Goal: Transaction & Acquisition: Purchase product/service

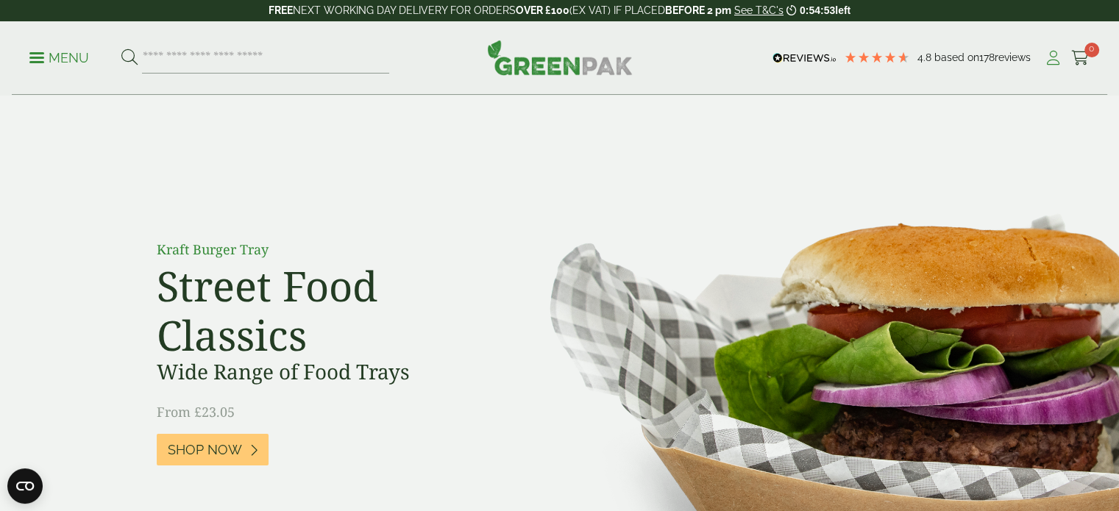
click at [1048, 64] on icon at bounding box center [1053, 58] width 18 height 15
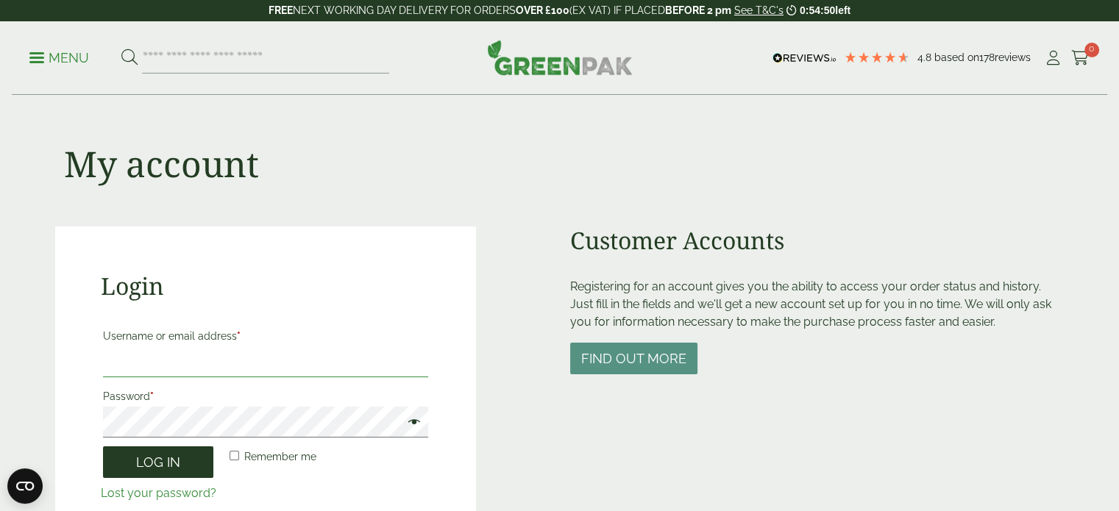
type input "**********"
click at [181, 459] on button "Log in" at bounding box center [158, 462] width 110 height 32
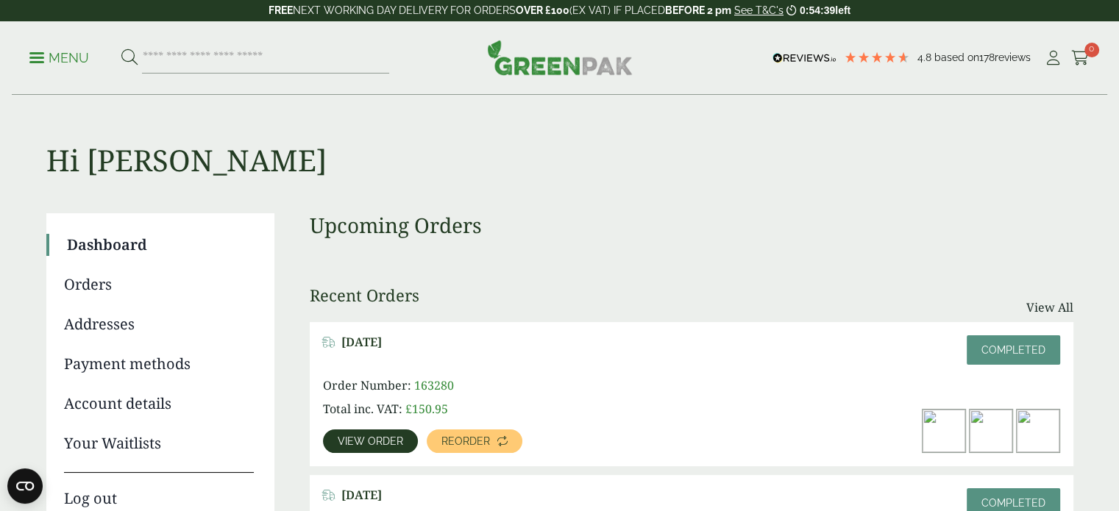
click at [385, 432] on link "View order" at bounding box center [370, 441] width 95 height 24
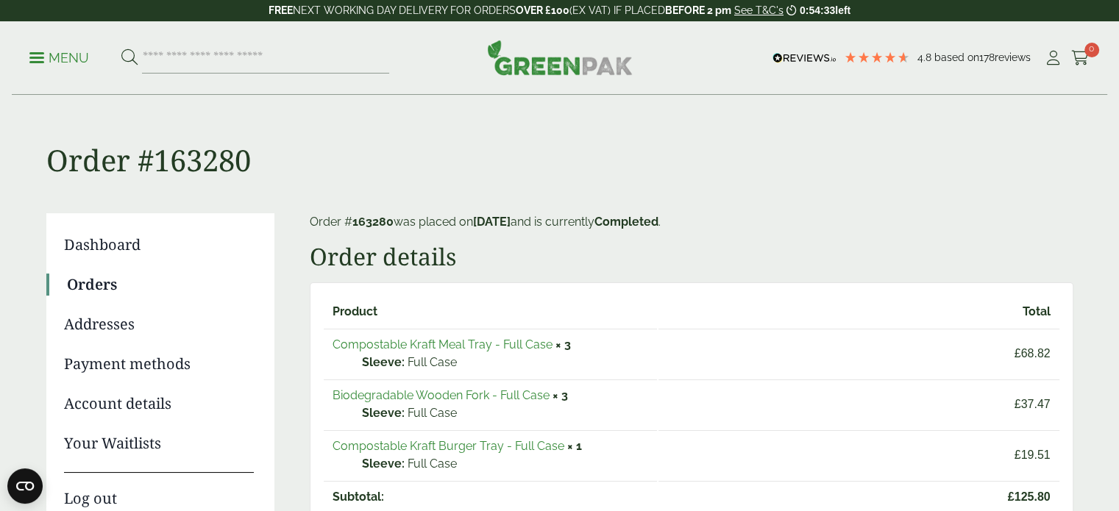
click at [516, 340] on link "Compostable Kraft Meal Tray - Full Case" at bounding box center [442, 345] width 220 height 14
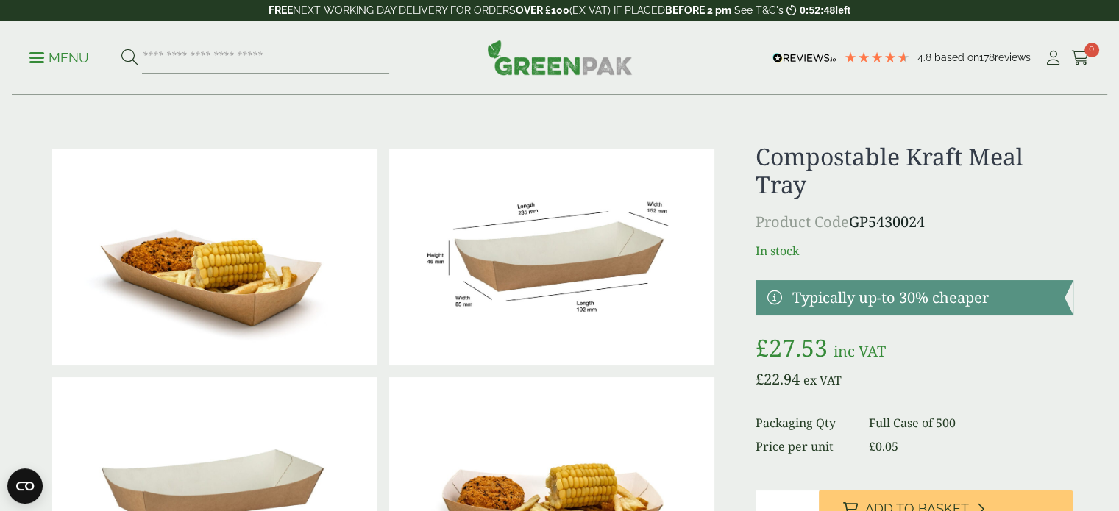
scroll to position [74, 0]
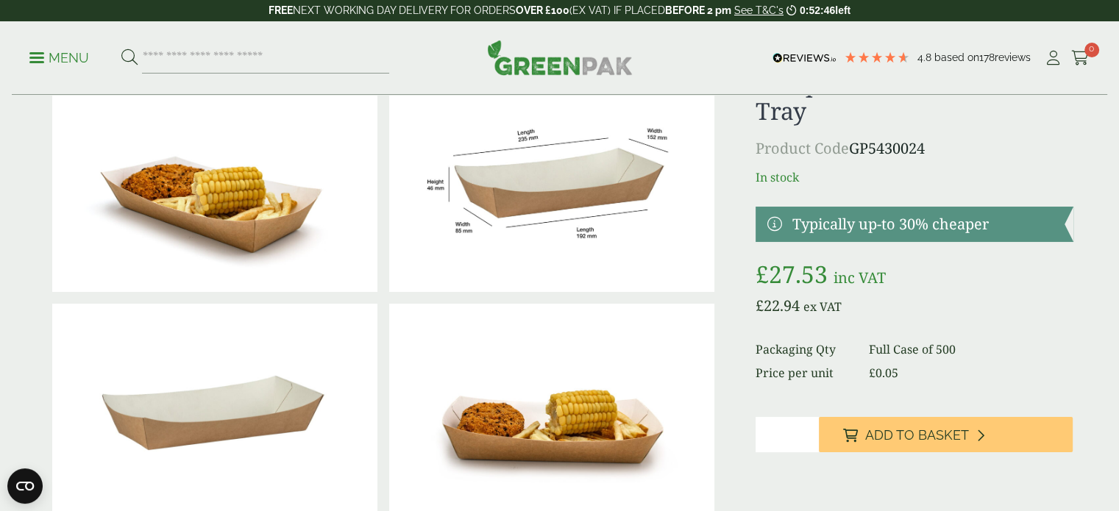
click at [806, 428] on input "*" at bounding box center [786, 434] width 63 height 35
type input "*"
click at [806, 428] on input "*" at bounding box center [786, 434] width 63 height 35
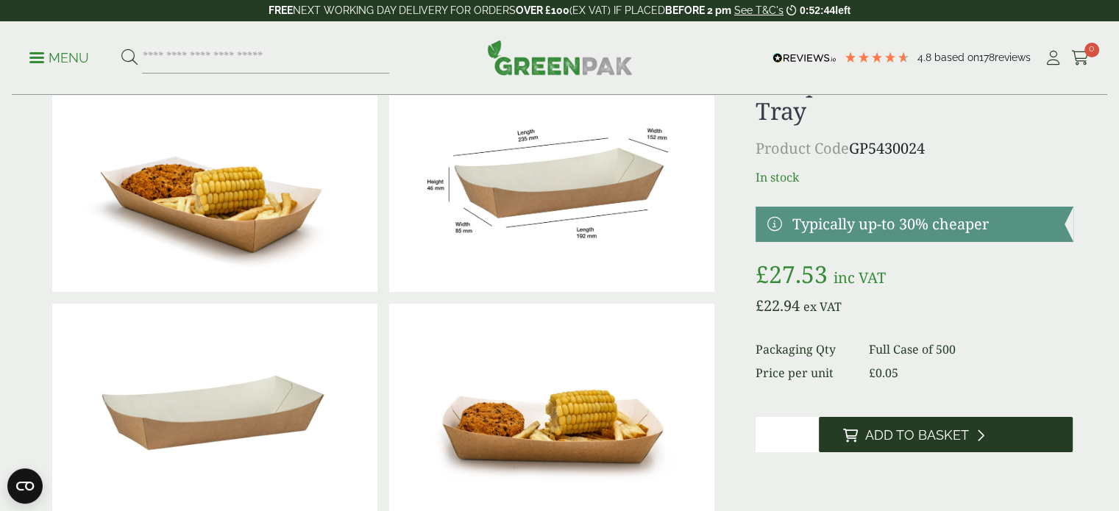
click at [895, 441] on span "Add to Basket" at bounding box center [916, 435] width 104 height 16
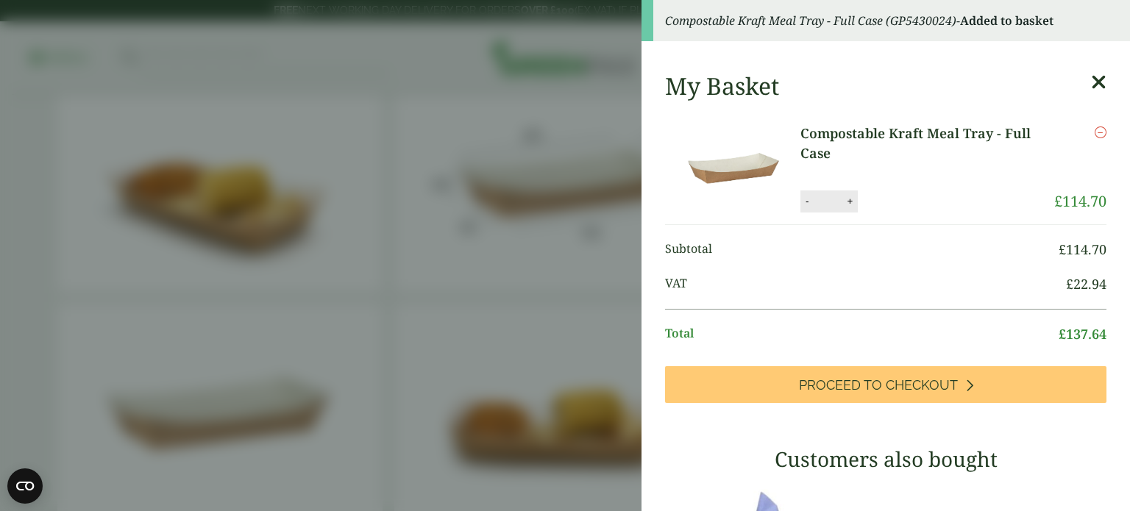
click at [0, 218] on aside "Compostable Kraft Meal Tray - Full Case (GP5430024) - Added to basket My Basket…" at bounding box center [565, 255] width 1130 height 511
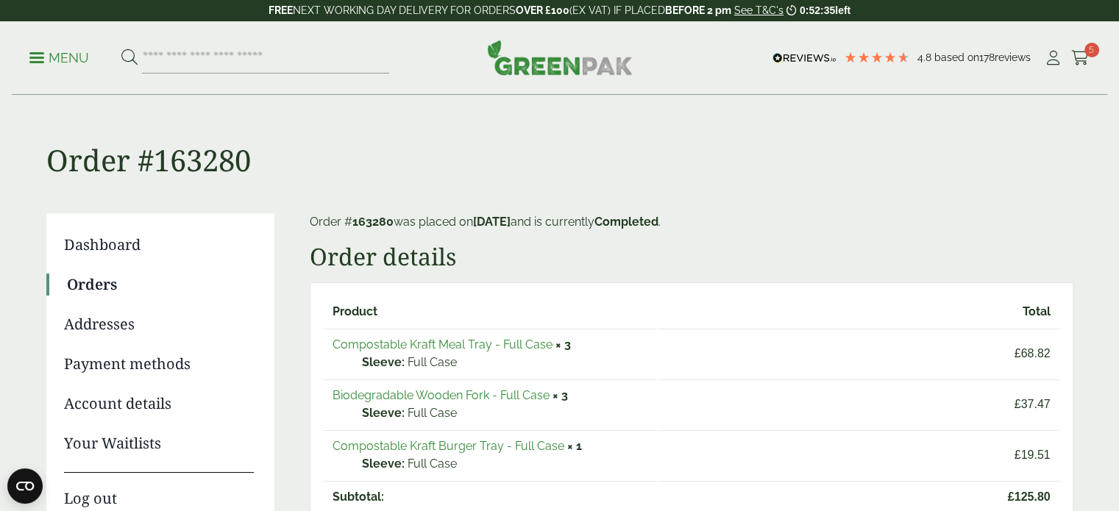
click at [488, 446] on link "Compostable Kraft Burger Tray - Full Case" at bounding box center [448, 446] width 232 height 14
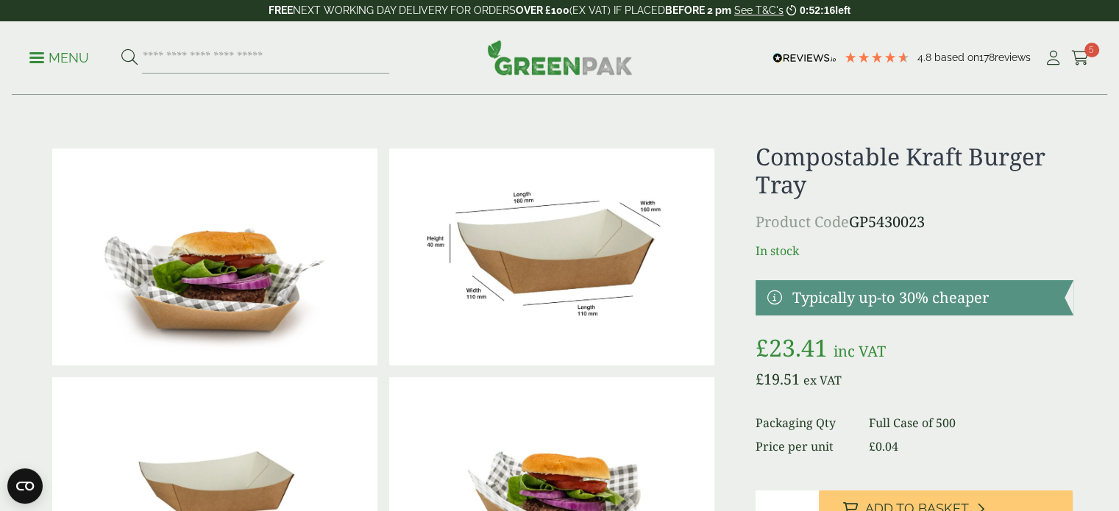
scroll to position [129, 0]
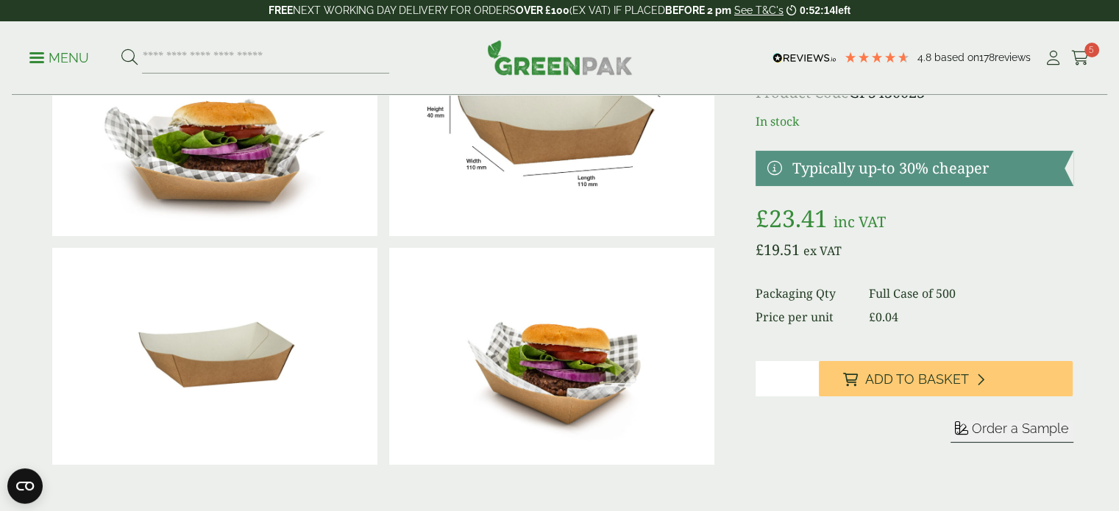
type input "*"
click at [809, 374] on input "*" at bounding box center [786, 378] width 63 height 35
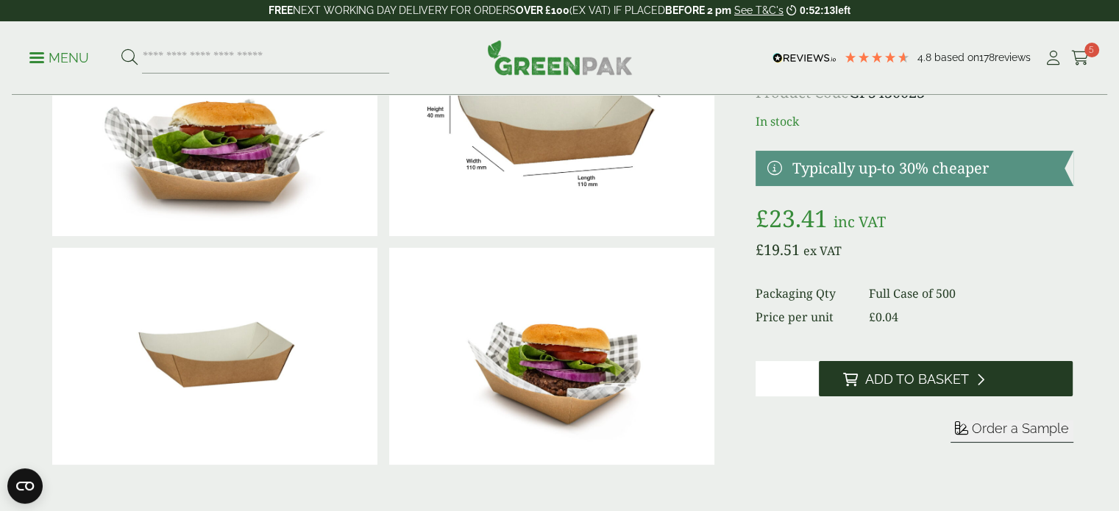
click at [876, 377] on span "Add to Basket" at bounding box center [916, 379] width 104 height 16
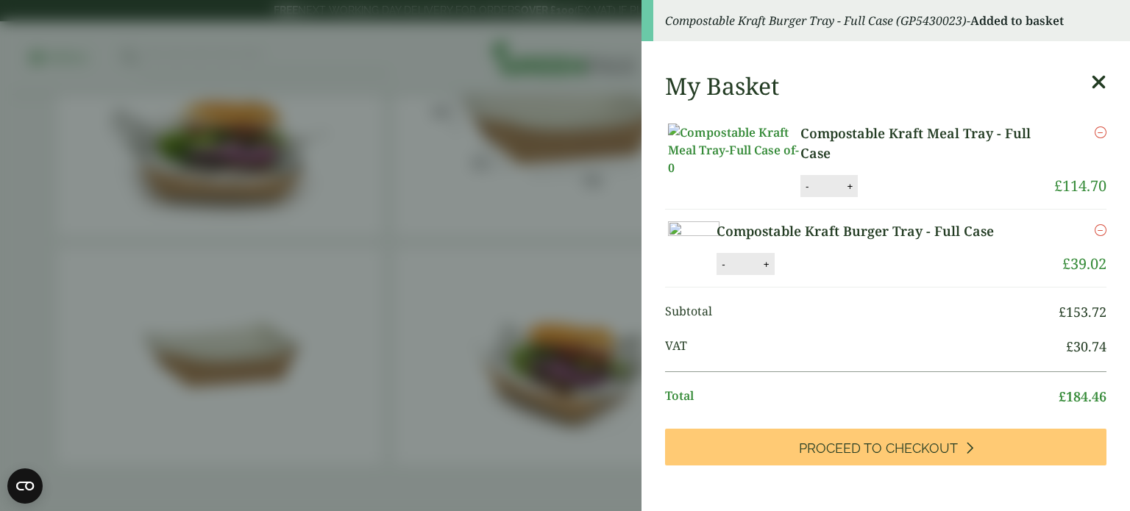
click at [0, 237] on aside "Compostable Kraft Burger Tray - Full Case (GP5430023) - Added to basket My Bask…" at bounding box center [565, 255] width 1130 height 511
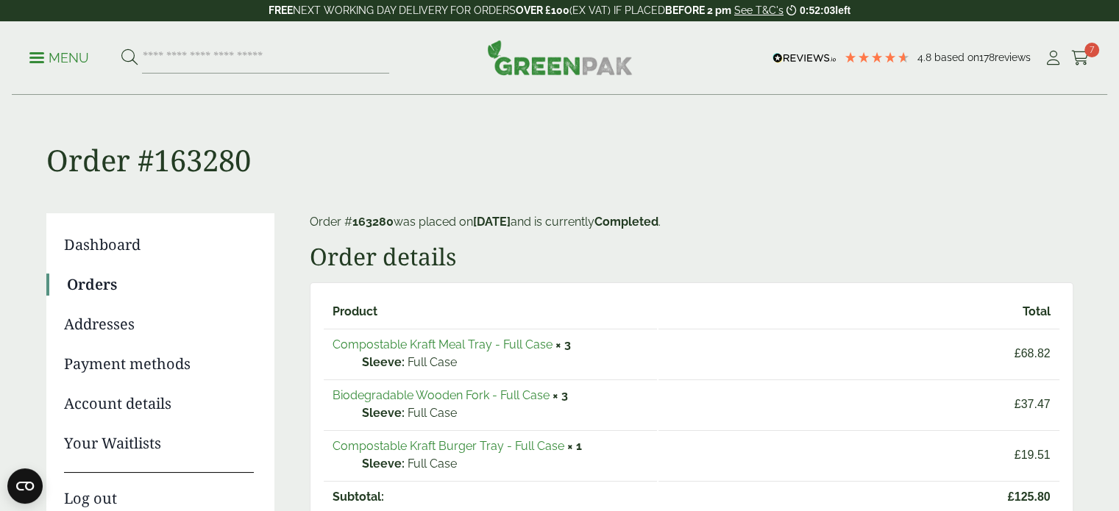
click at [488, 396] on link "Biodegradable Wooden Fork - Full Case" at bounding box center [440, 395] width 217 height 14
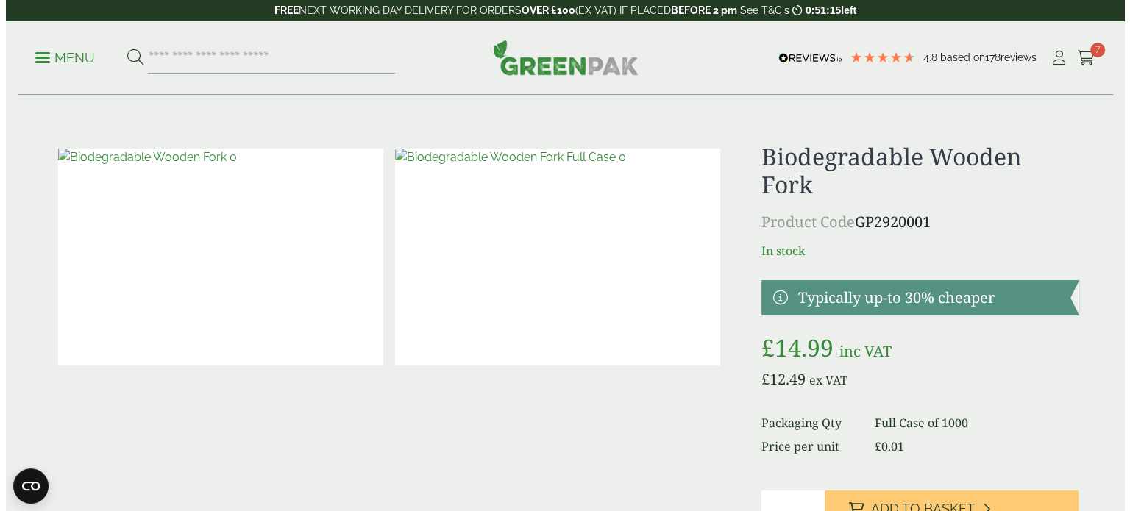
scroll to position [88, 0]
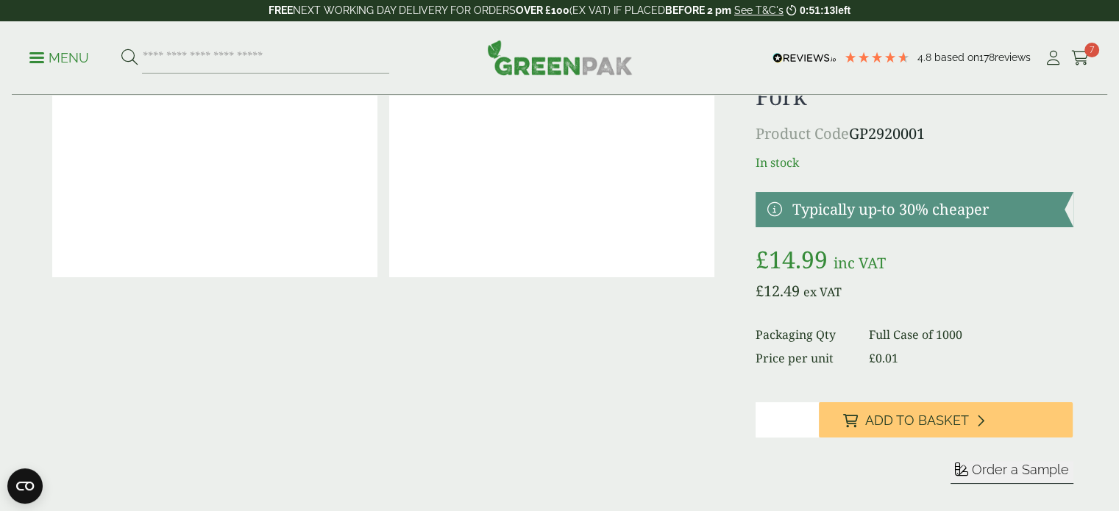
type input "*"
click at [808, 416] on input "*" at bounding box center [786, 419] width 63 height 35
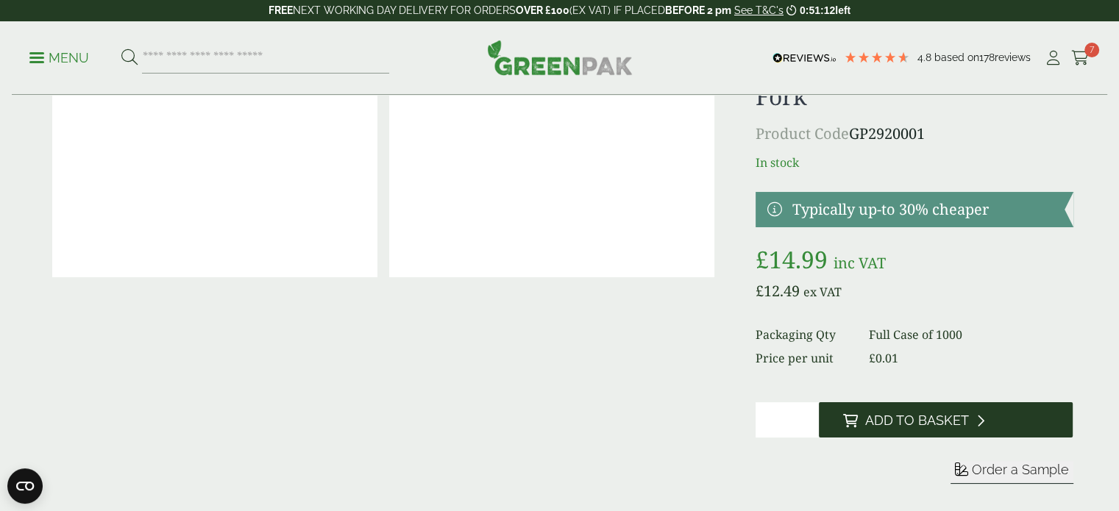
click at [902, 422] on span "Add to Basket" at bounding box center [916, 421] width 104 height 16
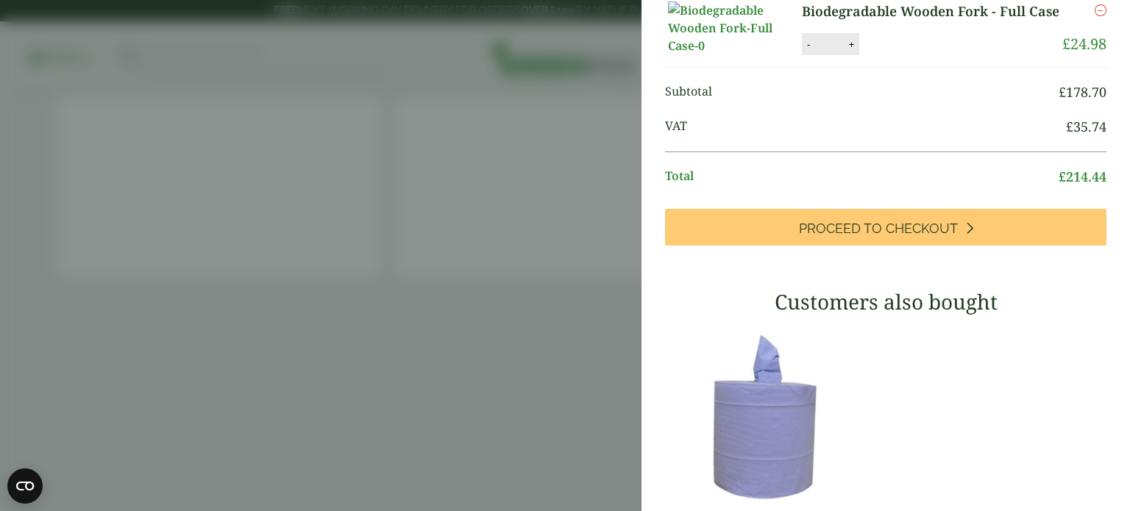
scroll to position [279, 0]
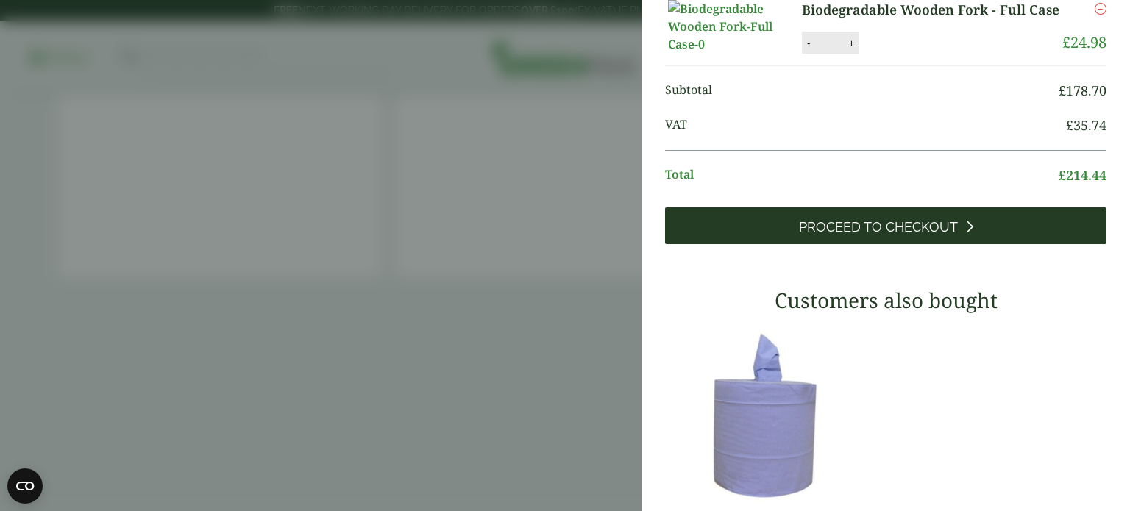
click at [907, 235] on span "Proceed to Checkout" at bounding box center [878, 227] width 159 height 16
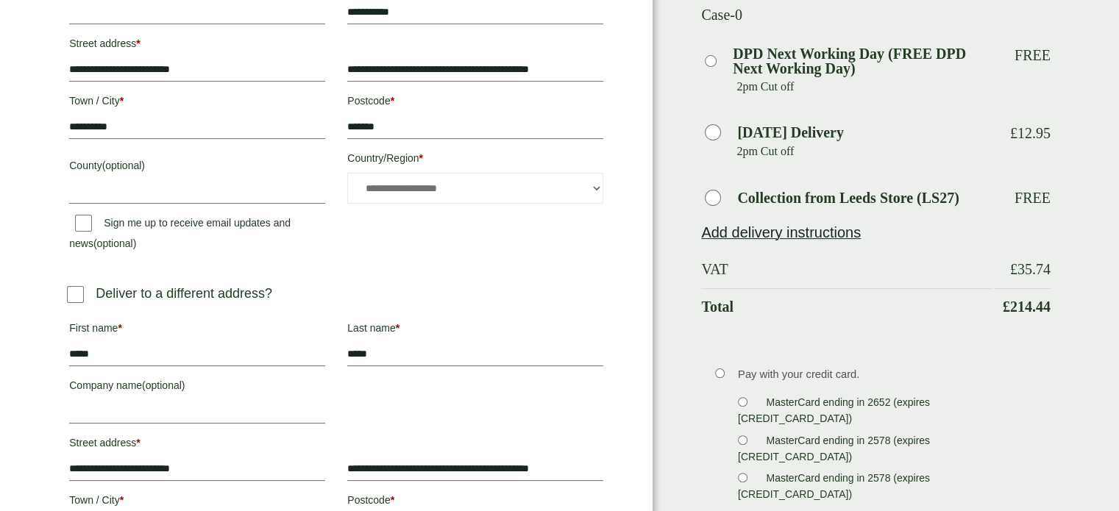
scroll to position [322, 0]
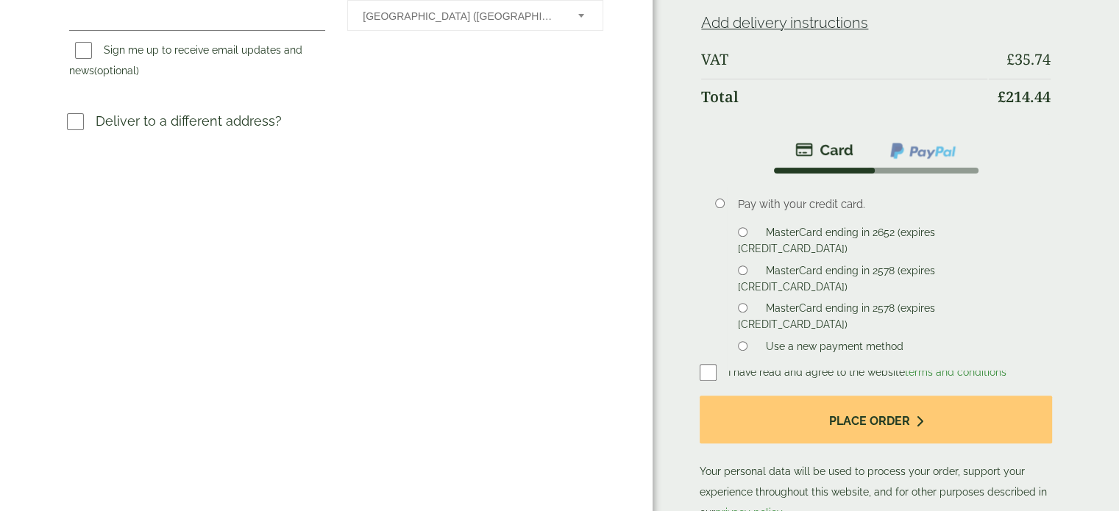
scroll to position [500, 0]
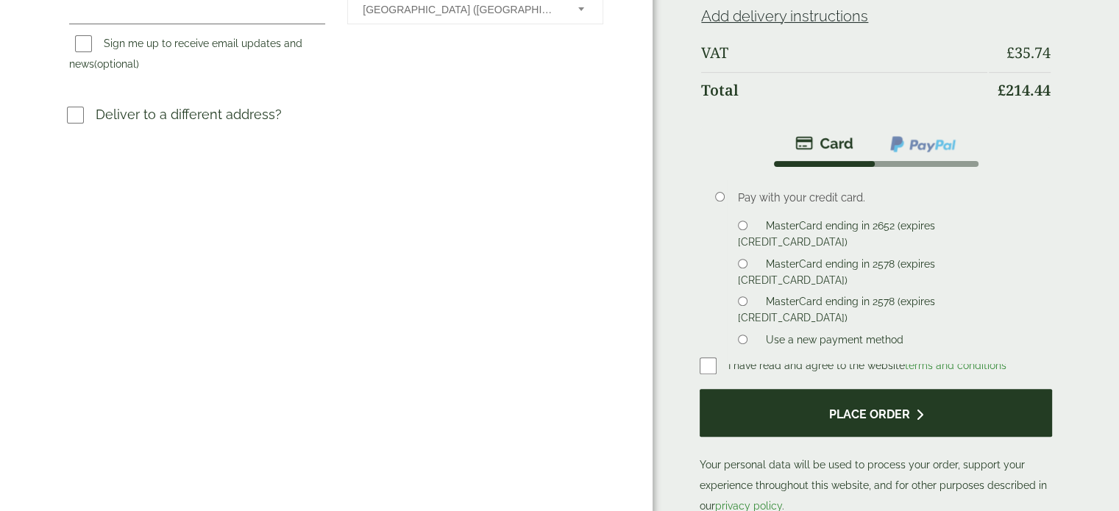
click at [819, 401] on button "Place order" at bounding box center [875, 413] width 352 height 48
